Goal: Transaction & Acquisition: Book appointment/travel/reservation

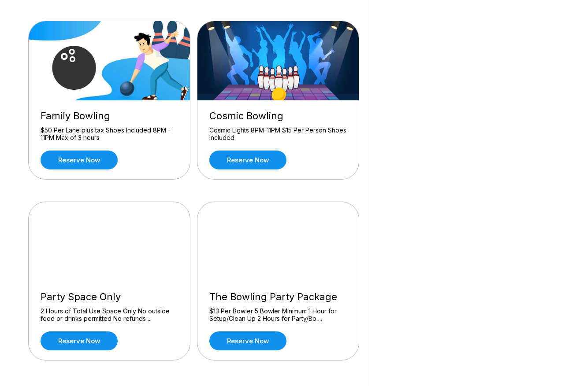
scroll to position [268, 0]
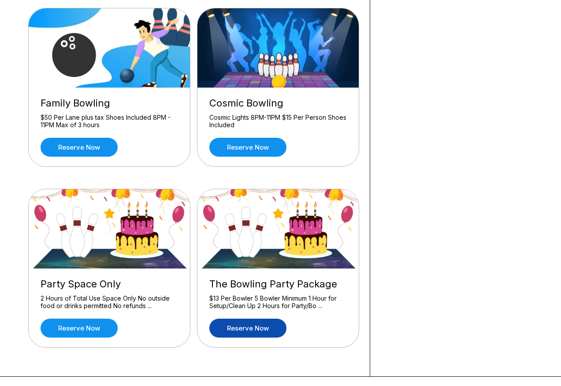
click at [256, 326] on link "Reserve now" at bounding box center [247, 328] width 77 height 19
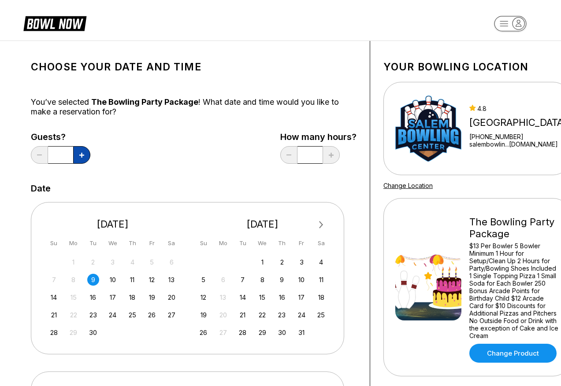
click at [82, 157] on icon at bounding box center [81, 155] width 5 height 5
type input "*"
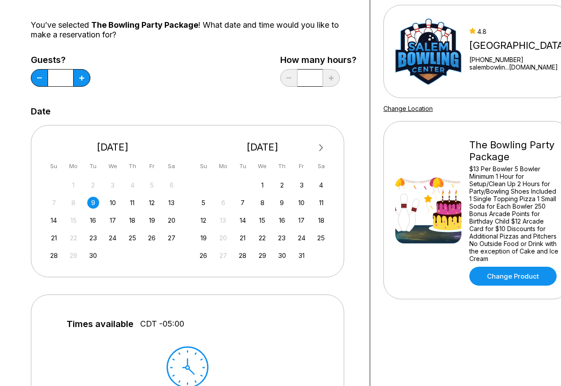
scroll to position [81, 0]
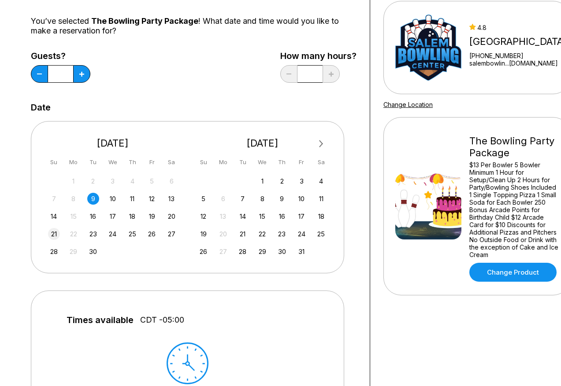
click at [52, 237] on div "21" at bounding box center [54, 234] width 12 height 12
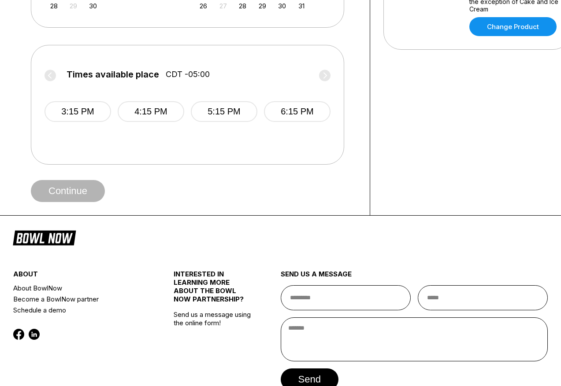
scroll to position [330, 0]
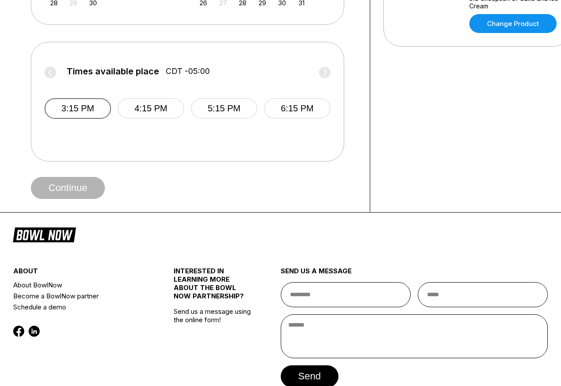
click at [87, 107] on button "3:15 PM" at bounding box center [77, 108] width 67 height 21
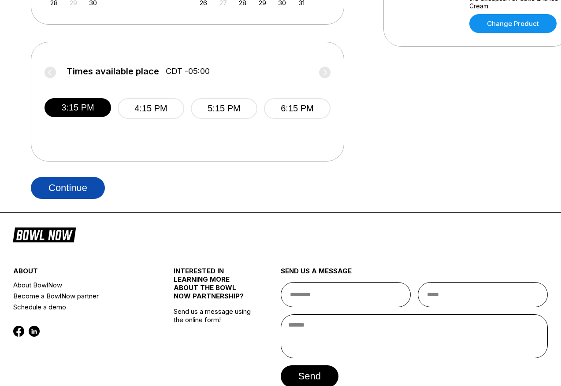
click at [94, 186] on button "Continue" at bounding box center [68, 188] width 74 height 22
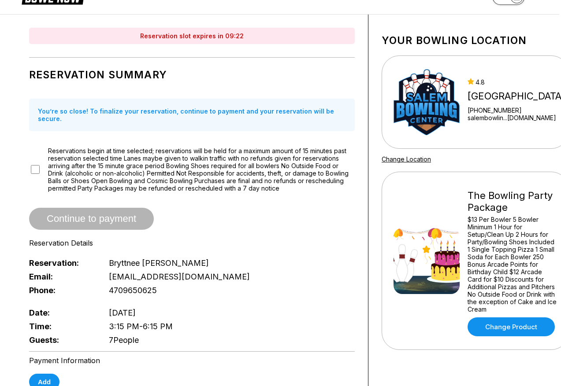
scroll to position [21, 2]
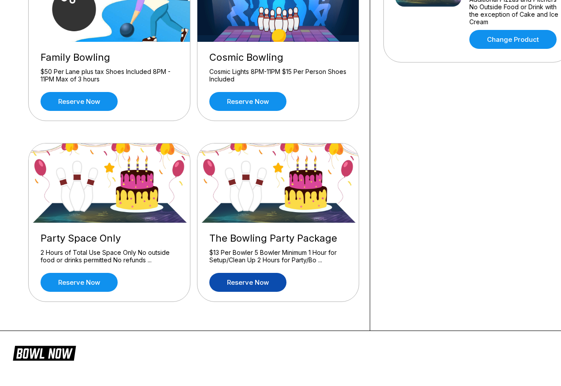
scroll to position [325, 0]
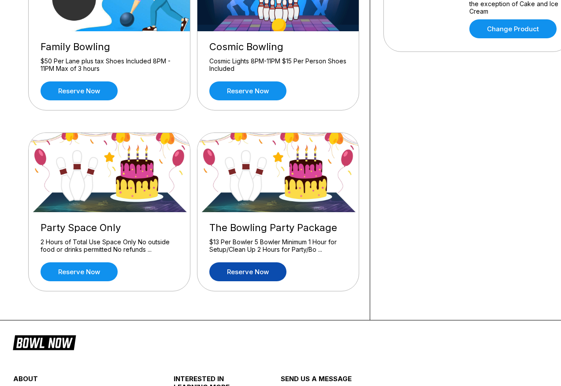
click at [257, 274] on link "Reserve now" at bounding box center [247, 272] width 77 height 19
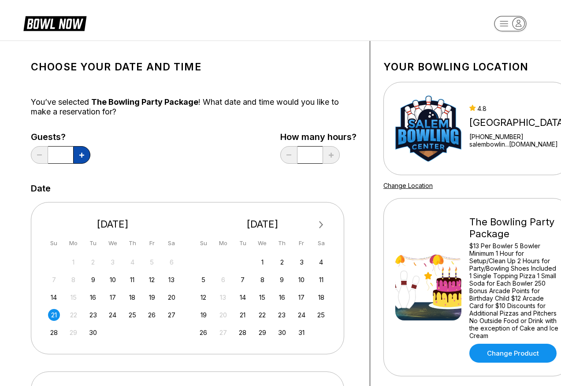
click at [88, 156] on button at bounding box center [81, 155] width 17 height 18
click at [89, 156] on button at bounding box center [81, 155] width 17 height 18
type input "*"
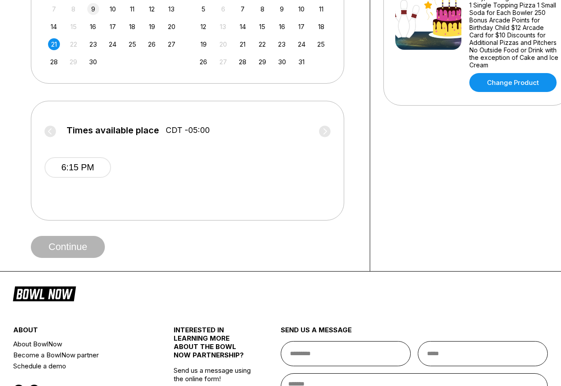
scroll to position [293, 0]
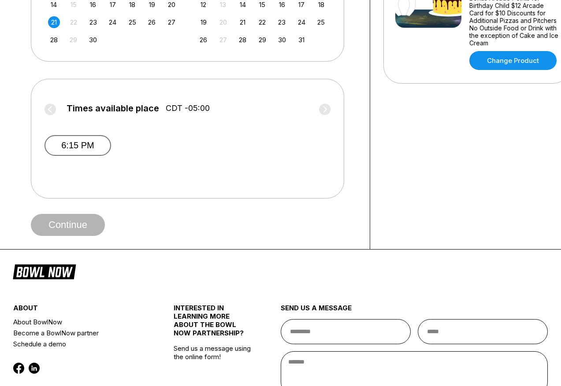
click at [77, 151] on button "6:15 PM" at bounding box center [77, 145] width 67 height 21
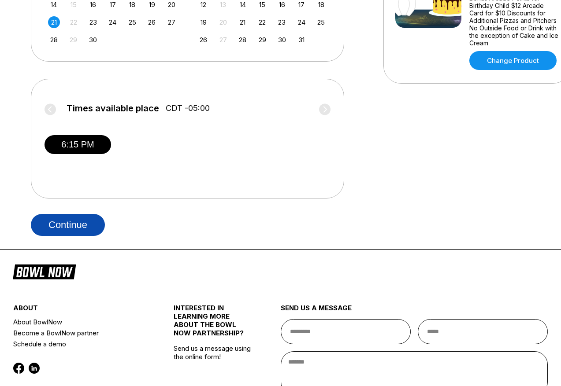
click at [65, 217] on button "Continue" at bounding box center [68, 225] width 74 height 22
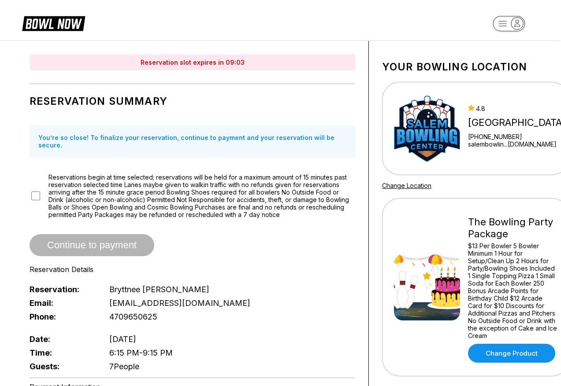
scroll to position [0, 1]
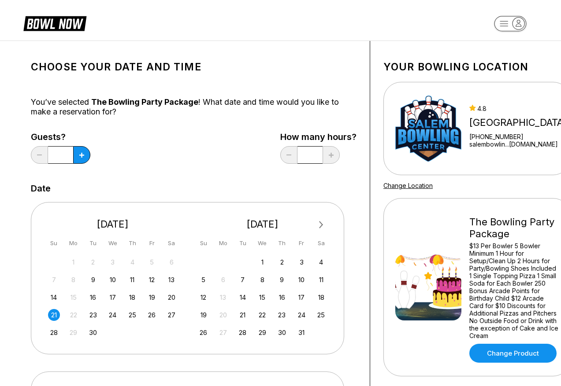
click at [54, 314] on div "21" at bounding box center [54, 315] width 12 height 12
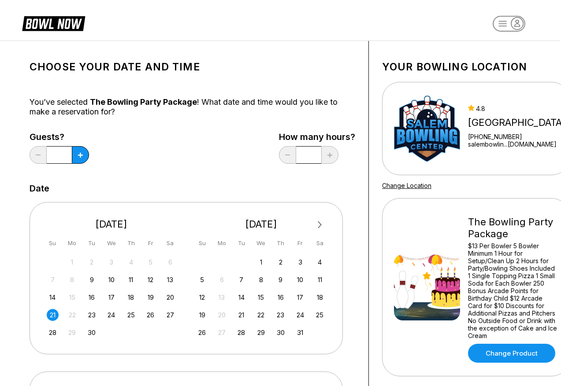
scroll to position [0, 1]
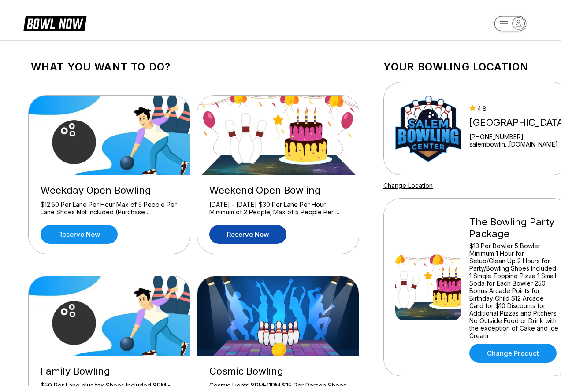
click at [243, 243] on link "Reserve now" at bounding box center [247, 234] width 77 height 19
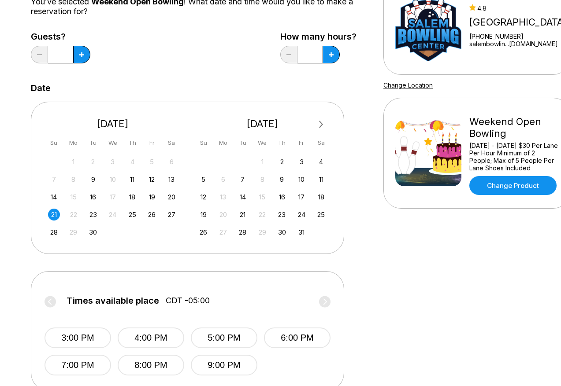
scroll to position [101, 0]
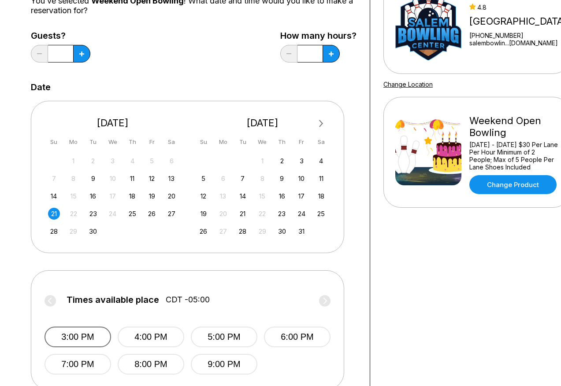
click at [96, 340] on button "3:00 PM" at bounding box center [77, 337] width 67 height 21
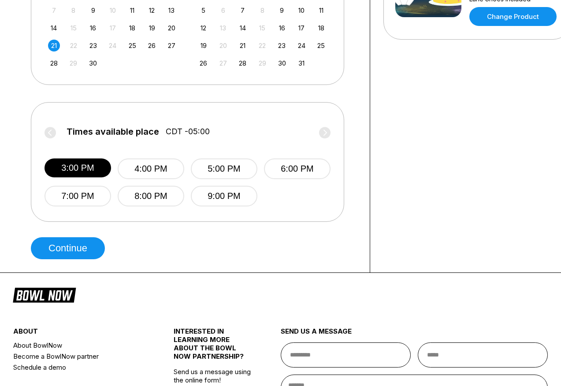
scroll to position [271, 0]
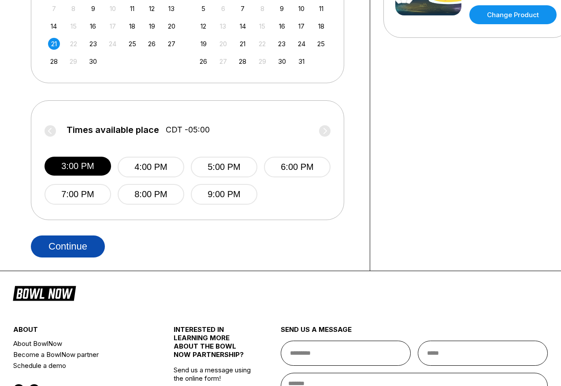
click at [85, 252] on button "Continue" at bounding box center [68, 247] width 74 height 22
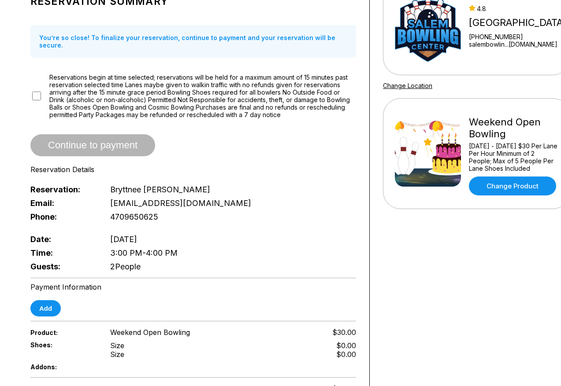
scroll to position [85, 0]
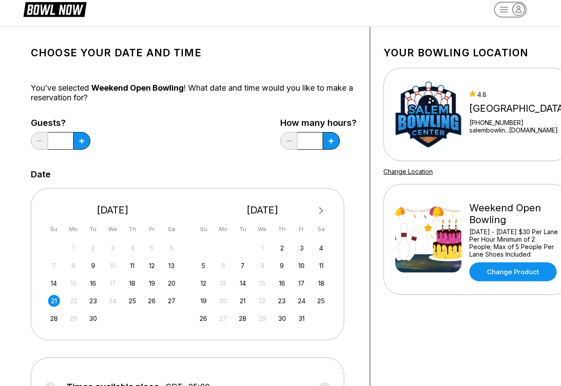
scroll to position [17, 0]
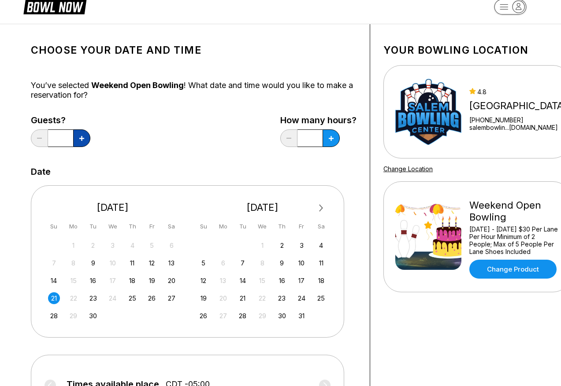
click at [87, 144] on button at bounding box center [81, 139] width 17 height 18
type input "*"
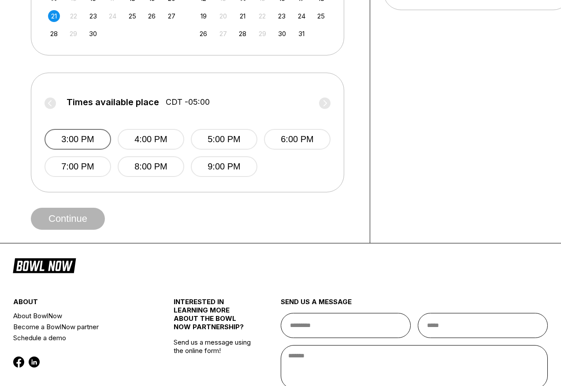
scroll to position [302, 0]
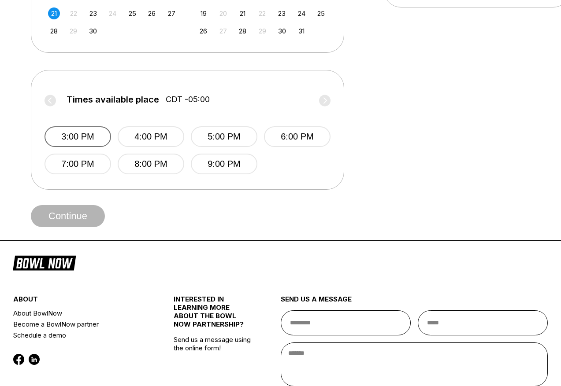
click at [89, 139] on button "3:00 PM" at bounding box center [77, 136] width 67 height 21
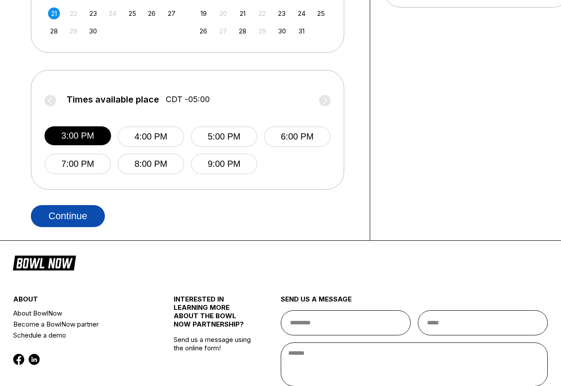
click at [99, 216] on button "Continue" at bounding box center [68, 216] width 74 height 22
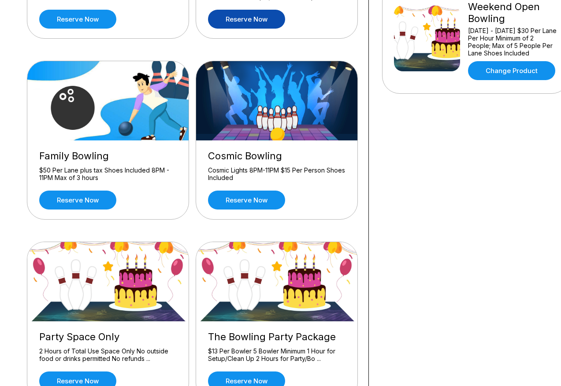
scroll to position [215, 1]
